Goal: Task Accomplishment & Management: Manage account settings

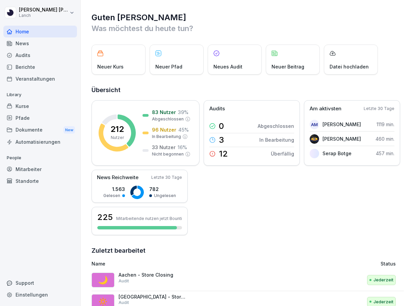
click at [28, 167] on div "Mitarbeiter" at bounding box center [40, 169] width 74 height 12
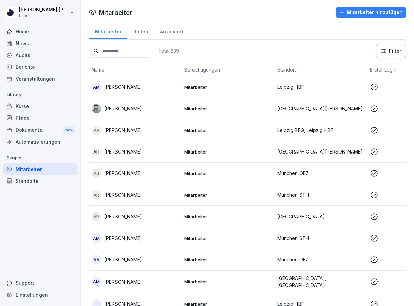
click at [130, 55] on input at bounding box center [119, 51] width 61 height 13
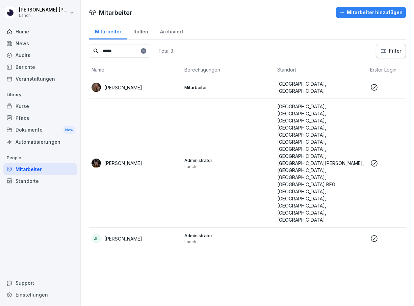
type input "*****"
click at [253, 91] on td "Mitarbeiter" at bounding box center [228, 87] width 93 height 23
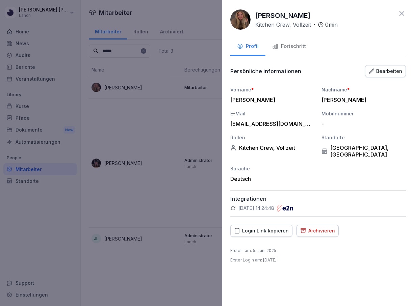
click at [314, 227] on div "Archivieren" at bounding box center [317, 230] width 35 height 7
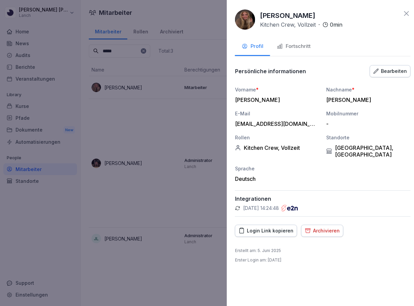
click at [152, 242] on div at bounding box center [207, 153] width 414 height 306
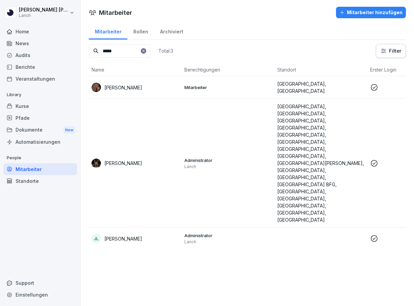
click at [172, 85] on div "[PERSON_NAME]" at bounding box center [134, 87] width 87 height 9
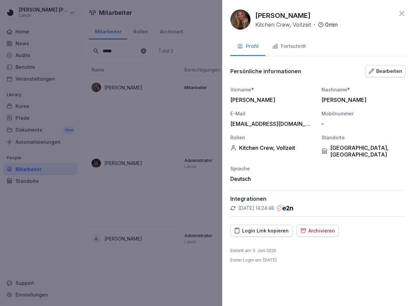
click at [315, 227] on div "Archivieren" at bounding box center [317, 230] width 35 height 7
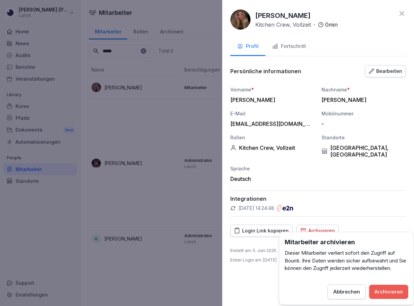
click at [385, 296] on button "Archivieren" at bounding box center [388, 292] width 39 height 14
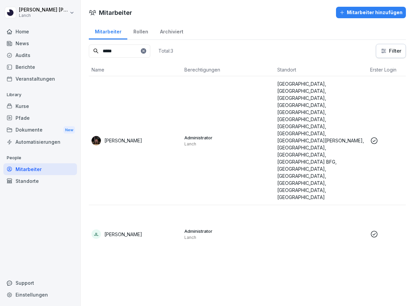
click at [152, 136] on div "[PERSON_NAME]" at bounding box center [134, 140] width 87 height 9
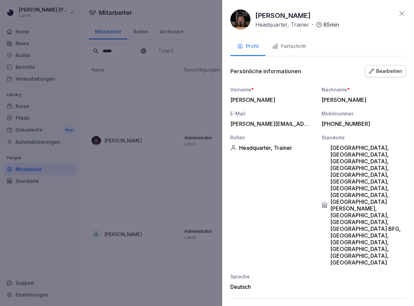
click at [192, 192] on div at bounding box center [207, 153] width 414 height 306
